Goal: Find specific page/section: Find specific page/section

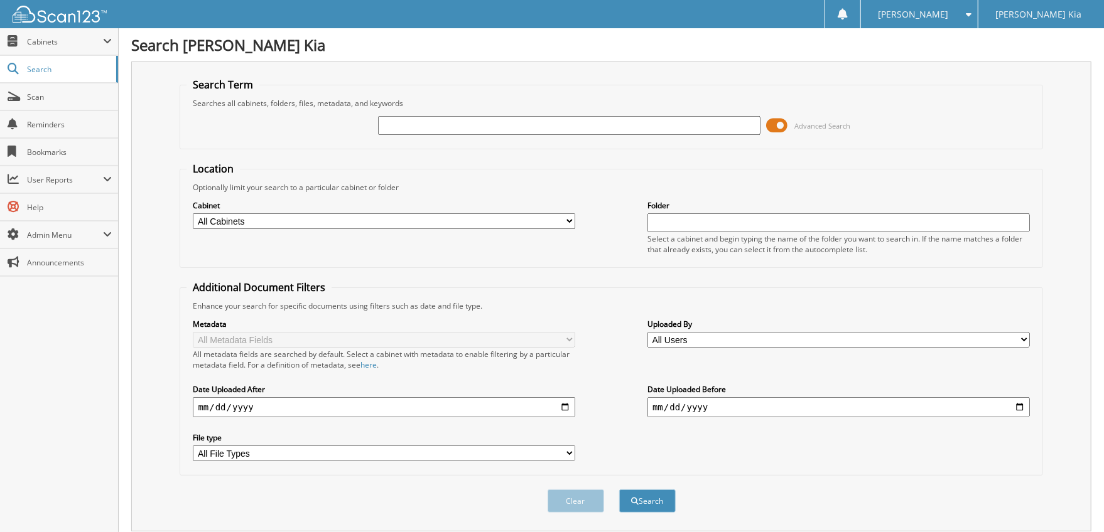
click at [464, 127] on input "text" at bounding box center [569, 125] width 382 height 19
type input "$498.01"
click at [619, 490] on button "Search" at bounding box center [647, 501] width 56 height 23
drag, startPoint x: 442, startPoint y: 125, endPoint x: 380, endPoint y: 124, distance: 62.2
click at [380, 124] on input "$498.01" at bounding box center [569, 125] width 382 height 19
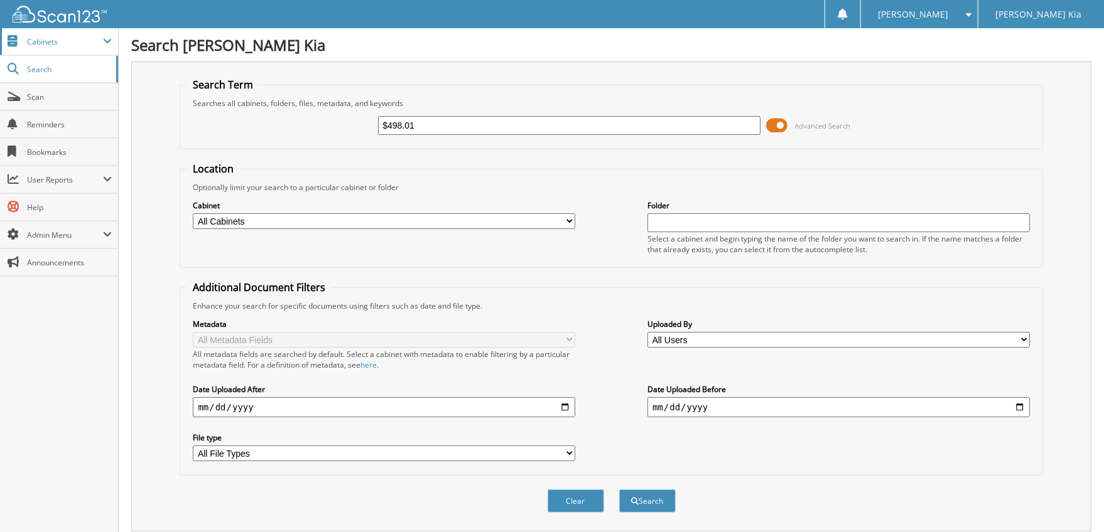
click at [45, 49] on span "Cabinets" at bounding box center [59, 41] width 118 height 27
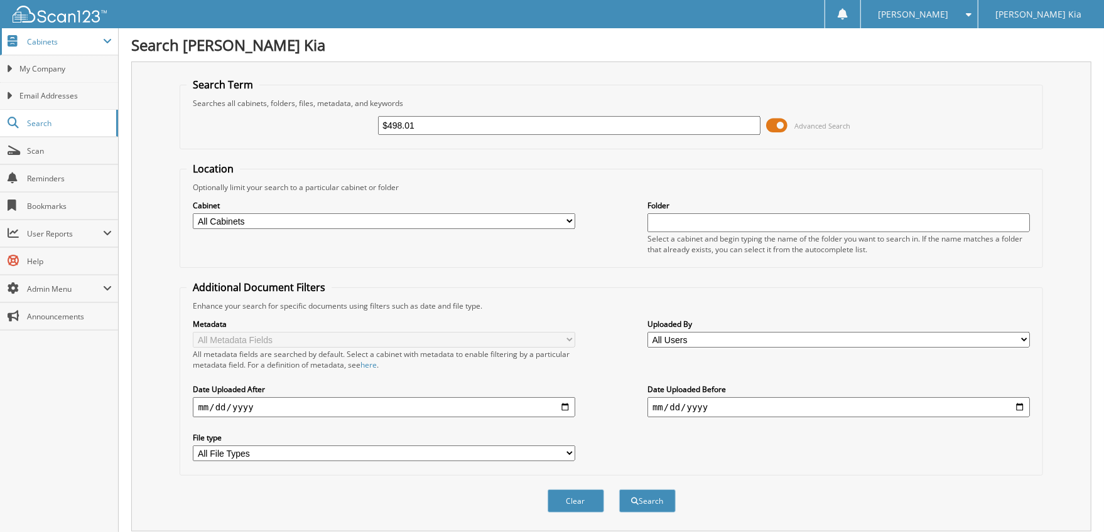
click at [49, 45] on span "Cabinets" at bounding box center [65, 41] width 76 height 11
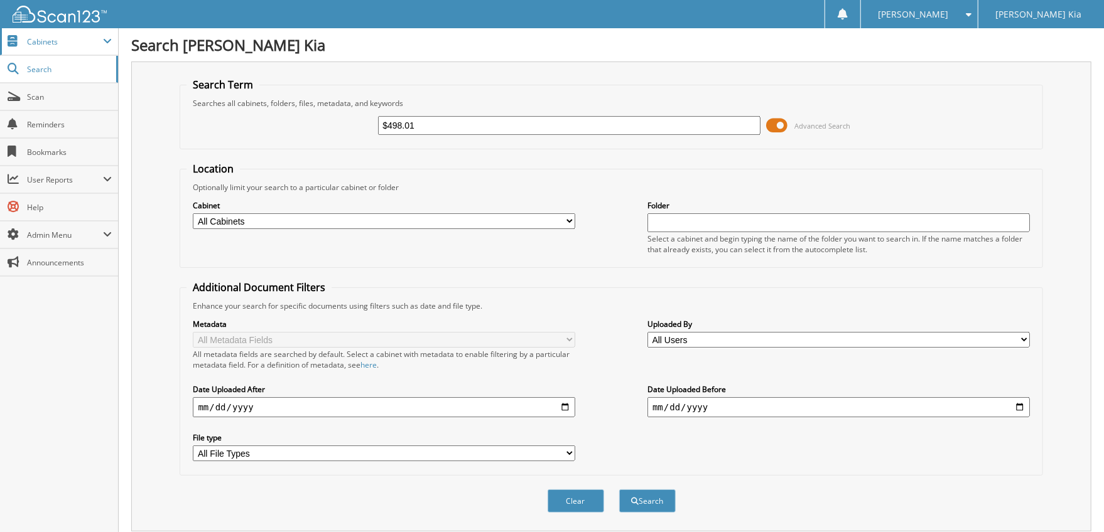
click at [48, 44] on span "Cabinets" at bounding box center [65, 41] width 76 height 11
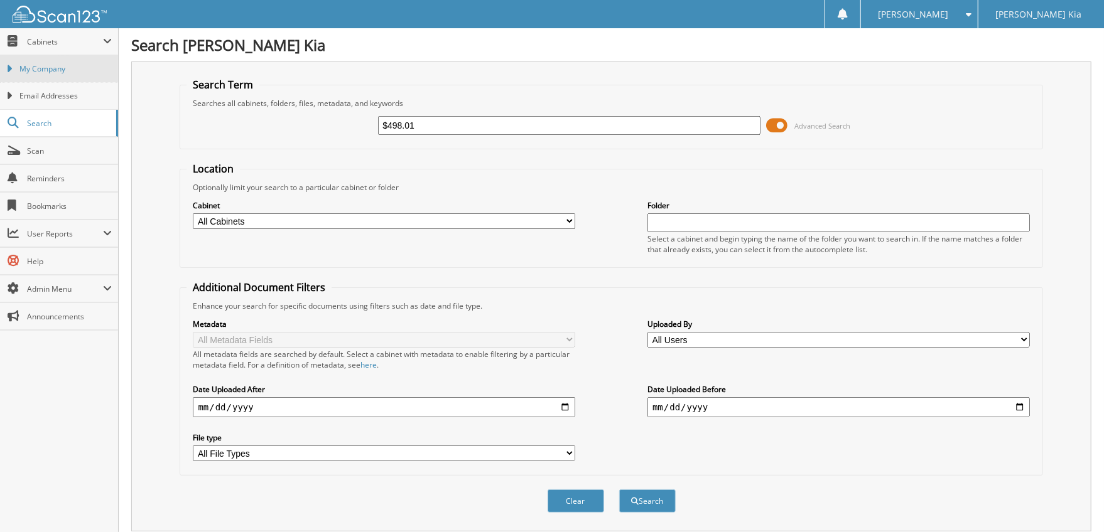
click at [47, 69] on span "My Company" at bounding box center [65, 68] width 92 height 11
